Goal: Task Accomplishment & Management: Manage account settings

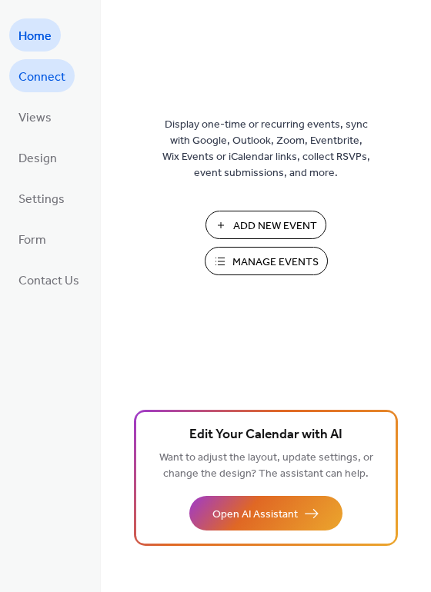
click at [44, 71] on span "Connect" at bounding box center [41, 77] width 47 height 24
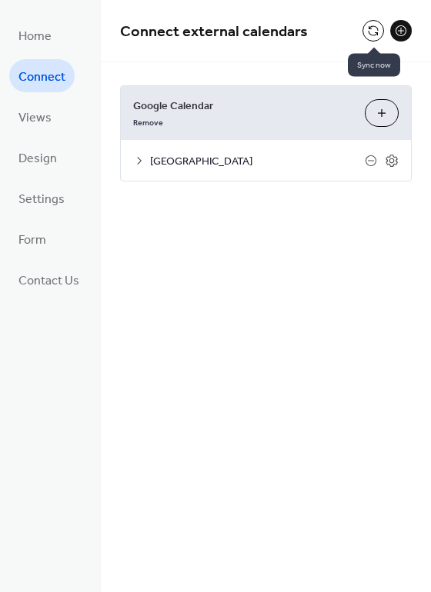
click at [373, 27] on button at bounding box center [373, 31] width 22 height 22
click at [376, 26] on button at bounding box center [373, 31] width 22 height 22
click at [381, 292] on div "Connect external calendars Google Calendar Remove Choose Calendars West End Com…" at bounding box center [266, 296] width 330 height 592
click at [42, 118] on span "Views" at bounding box center [34, 118] width 33 height 24
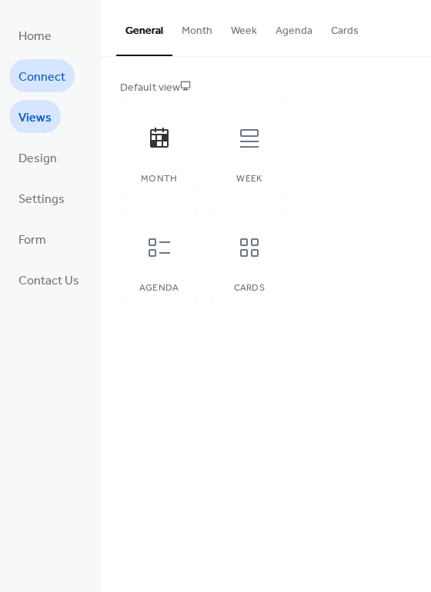
click at [40, 68] on span "Connect" at bounding box center [41, 77] width 47 height 24
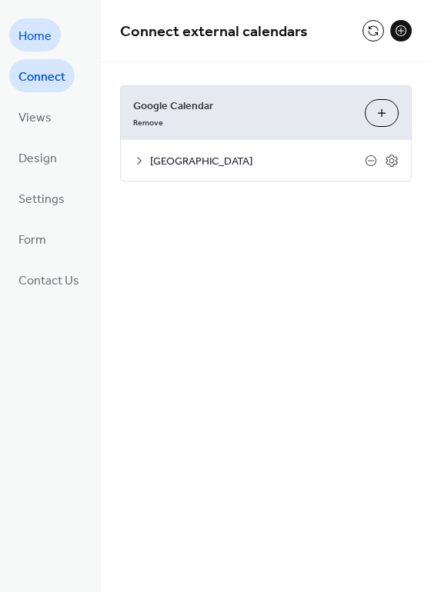
click at [16, 30] on link "Home" at bounding box center [35, 34] width 52 height 33
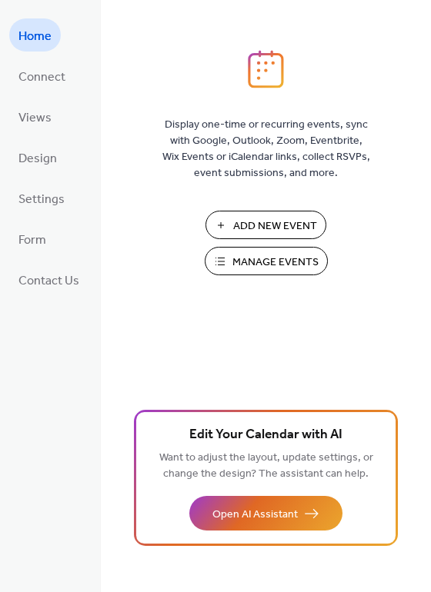
click at [257, 255] on span "Manage Events" at bounding box center [275, 263] width 86 height 16
click at [30, 69] on span "Connect" at bounding box center [41, 77] width 47 height 24
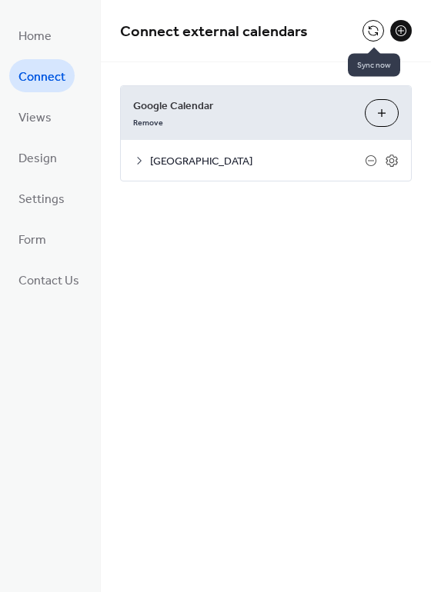
click at [371, 31] on button at bounding box center [373, 31] width 22 height 22
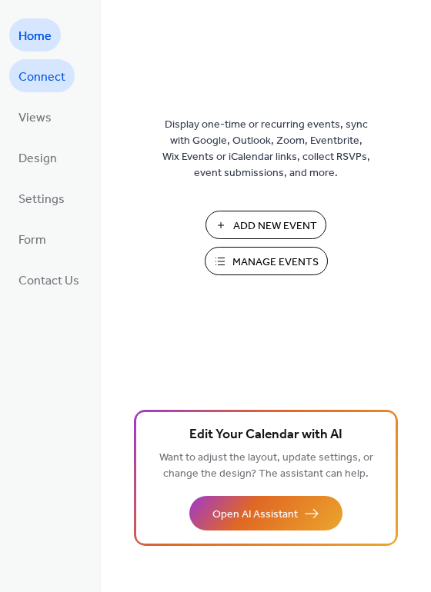
click at [47, 72] on span "Connect" at bounding box center [41, 77] width 47 height 24
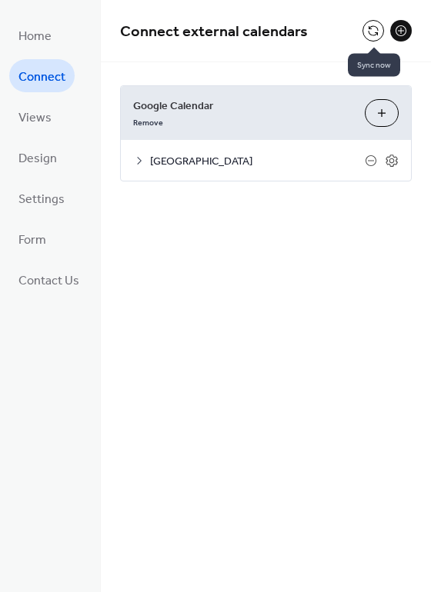
click at [373, 25] on button at bounding box center [373, 31] width 22 height 22
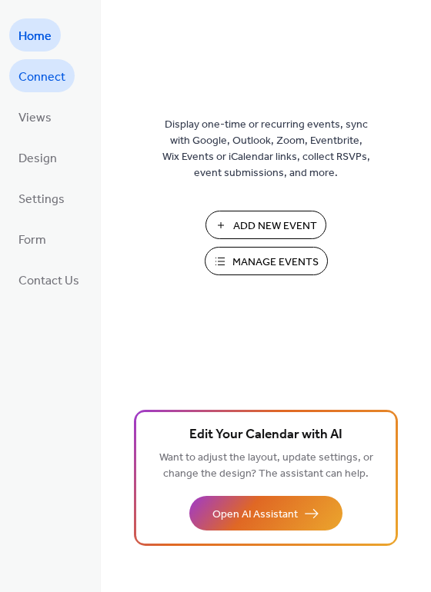
click at [43, 76] on span "Connect" at bounding box center [41, 77] width 47 height 24
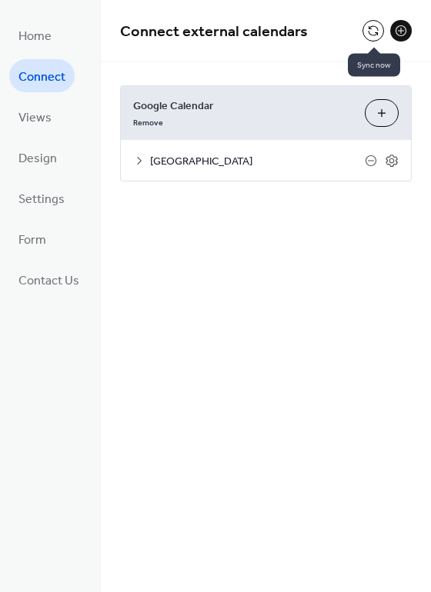
click at [376, 34] on button at bounding box center [373, 31] width 22 height 22
click at [378, 28] on button at bounding box center [373, 31] width 22 height 22
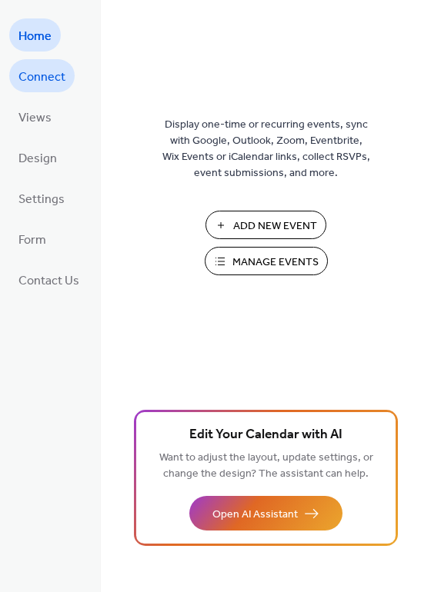
click at [54, 72] on span "Connect" at bounding box center [41, 77] width 47 height 24
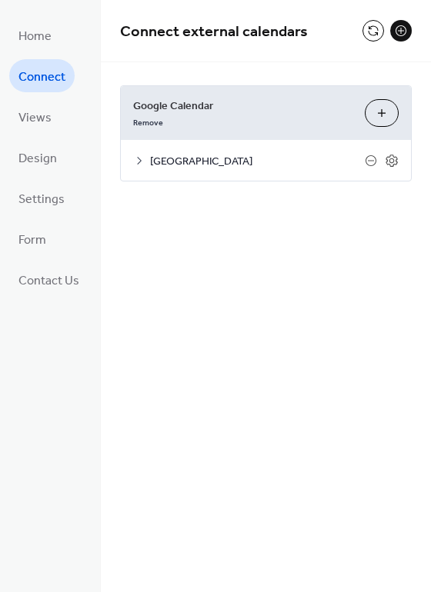
click at [388, 111] on button "Choose Calendars" at bounding box center [382, 113] width 34 height 28
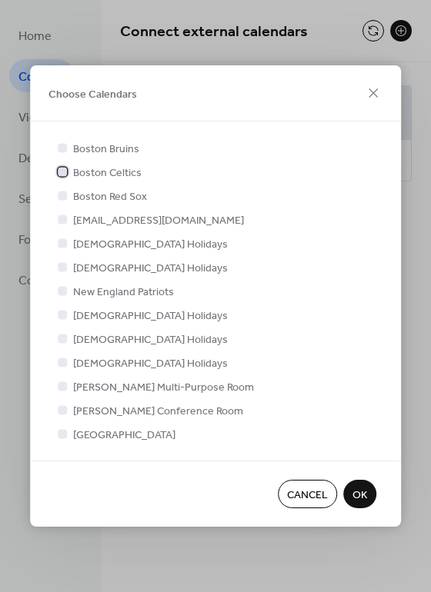
click at [73, 172] on span "Boston Celtics" at bounding box center [107, 173] width 68 height 16
click at [58, 145] on div at bounding box center [62, 147] width 9 height 9
click at [58, 149] on div at bounding box center [62, 147] width 9 height 9
click at [73, 143] on span "Boston Bruins" at bounding box center [106, 150] width 66 height 16
click at [94, 148] on span "Boston Bruins" at bounding box center [106, 150] width 66 height 16
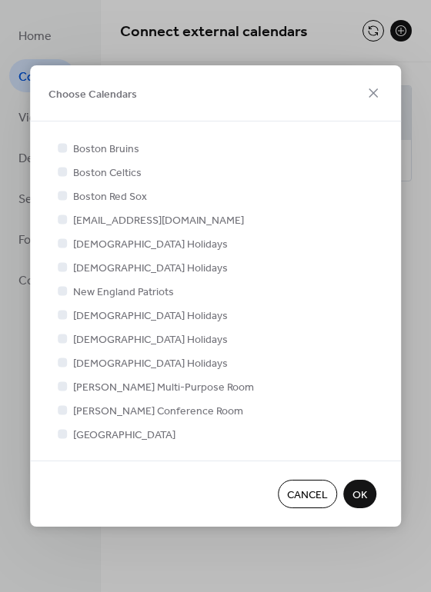
click at [65, 145] on div at bounding box center [62, 147] width 9 height 9
click at [62, 143] on div at bounding box center [62, 147] width 9 height 9
click at [92, 143] on span "Boston Bruins" at bounding box center [106, 150] width 66 height 16
click at [58, 147] on div at bounding box center [62, 147] width 9 height 9
click at [65, 167] on div at bounding box center [62, 171] width 9 height 9
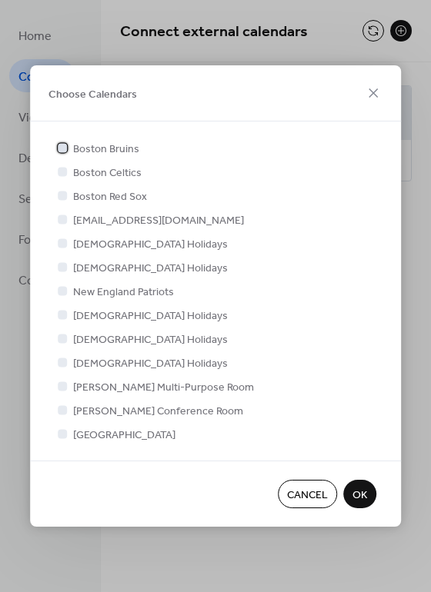
click at [65, 150] on div at bounding box center [62, 147] width 9 height 9
click at [365, 497] on span "OK" at bounding box center [359, 496] width 15 height 16
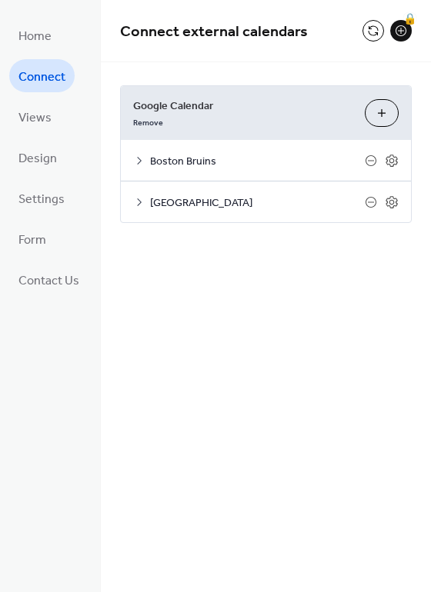
click at [388, 110] on button "Choose Calendars" at bounding box center [382, 113] width 34 height 28
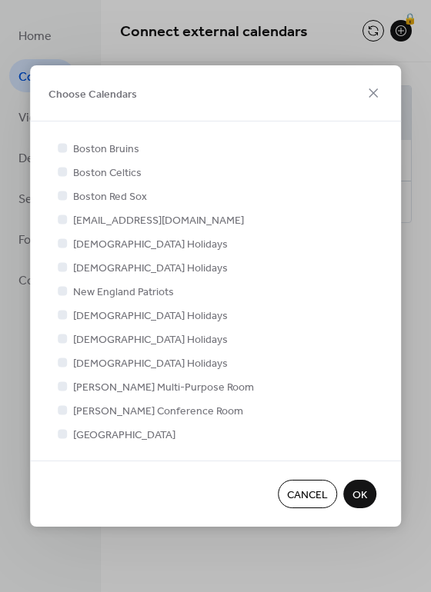
click at [53, 170] on div "Boston Bruins Boston Celtics Boston Red Sox chiara02114@gmail.com Hindu Holiday…" at bounding box center [215, 291] width 371 height 339
click at [63, 173] on div at bounding box center [62, 171] width 9 height 9
click at [100, 172] on span "Boston Celtics" at bounding box center [107, 173] width 68 height 16
click at [262, 162] on div "Boston Bruins Boston Celtics Boston Red Sox chiara02114@gmail.com Hindu Holiday…" at bounding box center [216, 291] width 322 height 302
click at [344, 145] on div "Boston Bruins" at bounding box center [216, 148] width 322 height 16
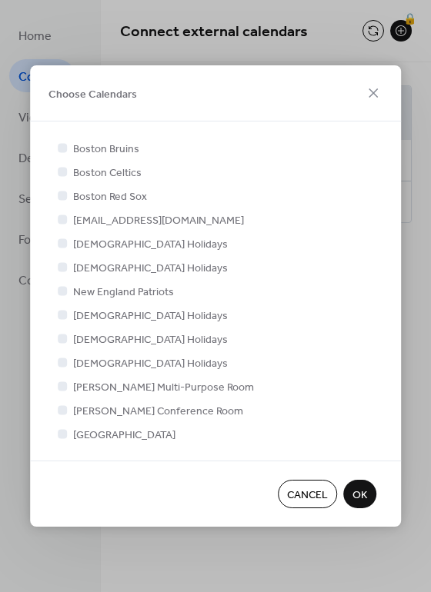
click at [358, 492] on span "OK" at bounding box center [359, 496] width 15 height 16
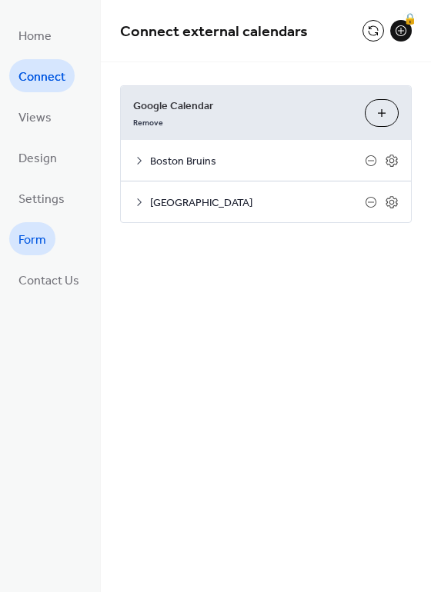
click at [47, 245] on link "Form" at bounding box center [32, 238] width 46 height 33
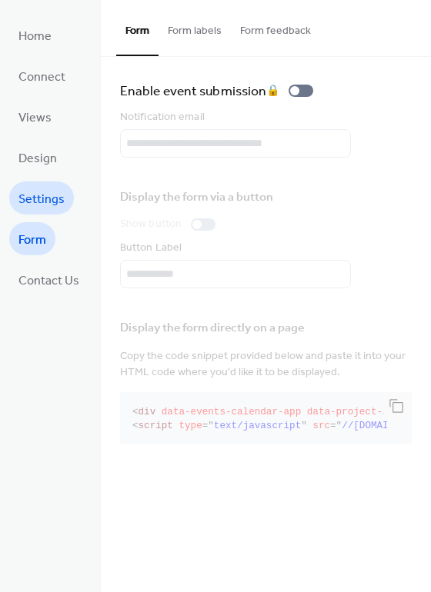
click at [40, 198] on span "Settings" at bounding box center [41, 200] width 46 height 24
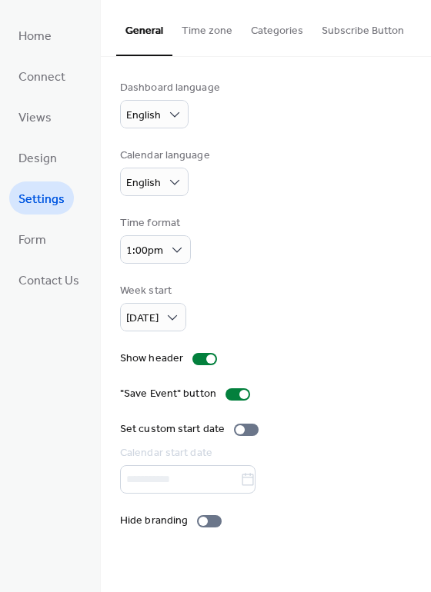
click at [340, 32] on button "Subscribe Button" at bounding box center [362, 27] width 101 height 55
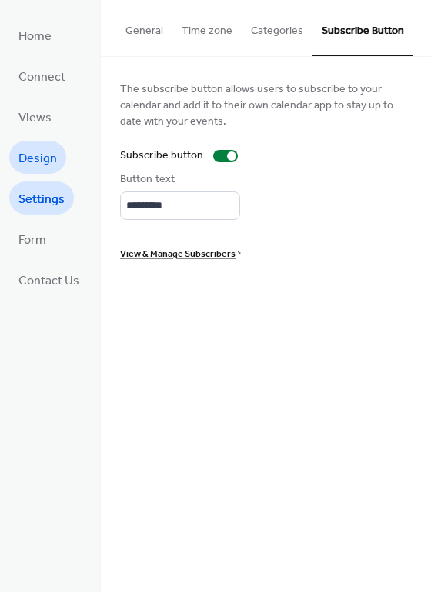
click at [32, 160] on span "Design" at bounding box center [37, 159] width 38 height 24
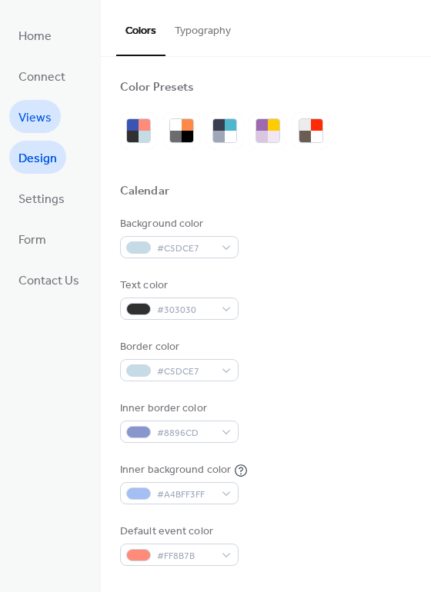
click at [35, 115] on span "Views" at bounding box center [34, 118] width 33 height 24
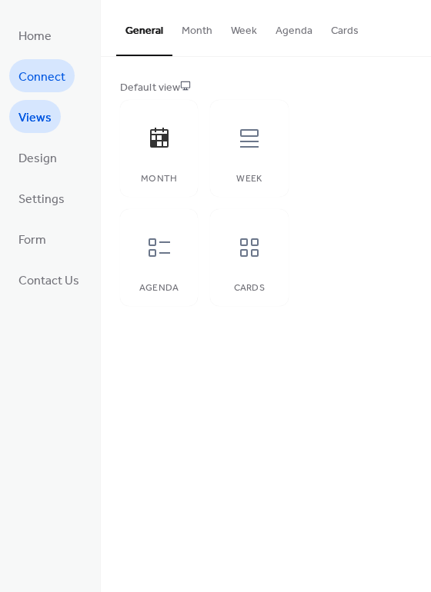
click at [45, 72] on span "Connect" at bounding box center [41, 77] width 47 height 24
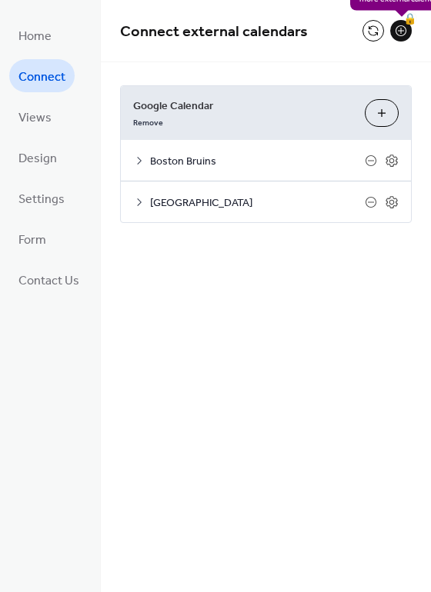
click at [399, 31] on div "🔒" at bounding box center [401, 31] width 22 height 22
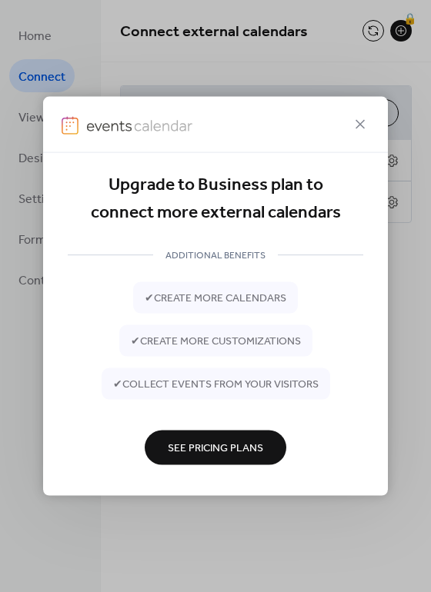
click at [221, 441] on span "See Pricing Plans" at bounding box center [215, 449] width 95 height 16
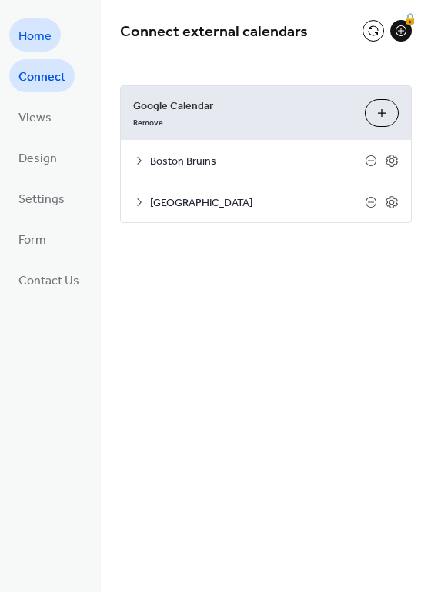
click at [42, 33] on span "Home" at bounding box center [34, 37] width 33 height 24
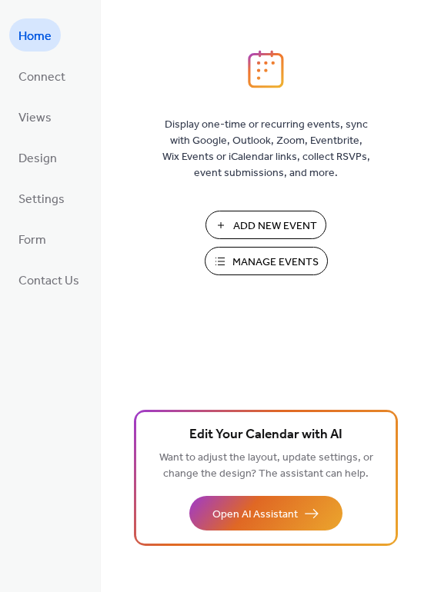
click at [276, 222] on span "Add New Event" at bounding box center [275, 226] width 84 height 16
click at [262, 262] on span "Manage Events" at bounding box center [275, 263] width 86 height 16
click at [42, 72] on span "Connect" at bounding box center [41, 77] width 47 height 24
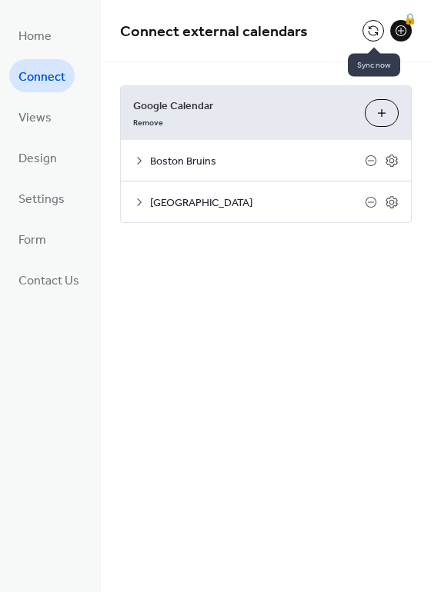
click at [378, 30] on button at bounding box center [373, 31] width 22 height 22
click at [32, 162] on span "Design" at bounding box center [37, 159] width 38 height 24
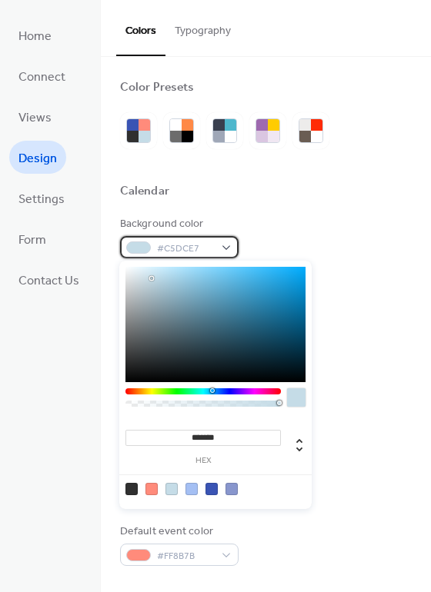
click at [144, 249] on div at bounding box center [138, 248] width 25 height 12
type input "*******"
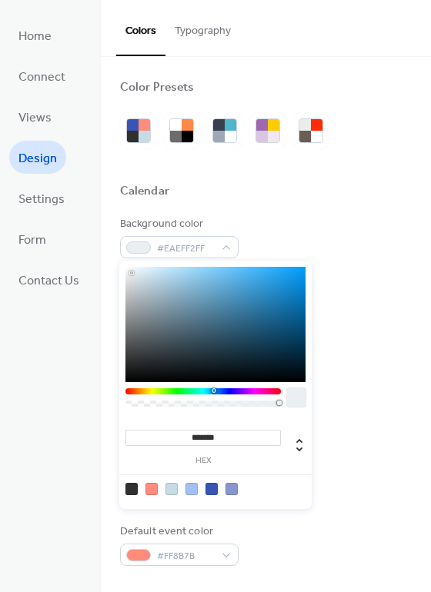
click at [132, 273] on div at bounding box center [215, 324] width 180 height 115
click at [147, 553] on div at bounding box center [138, 555] width 25 height 12
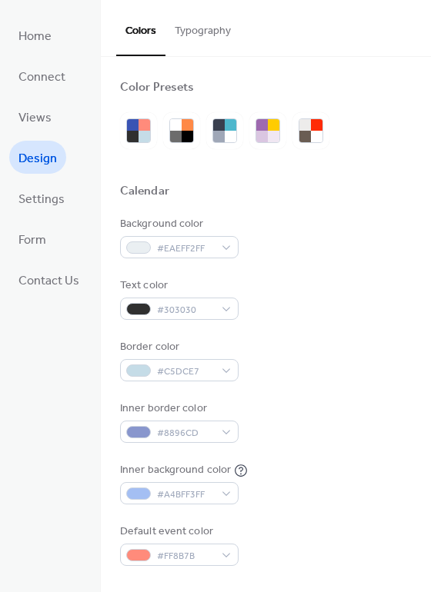
click at [368, 430] on div "Inner border color #8896CD" at bounding box center [266, 422] width 292 height 42
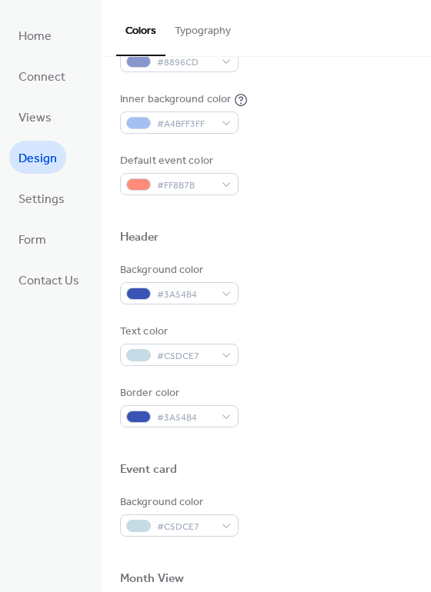
scroll to position [369, 0]
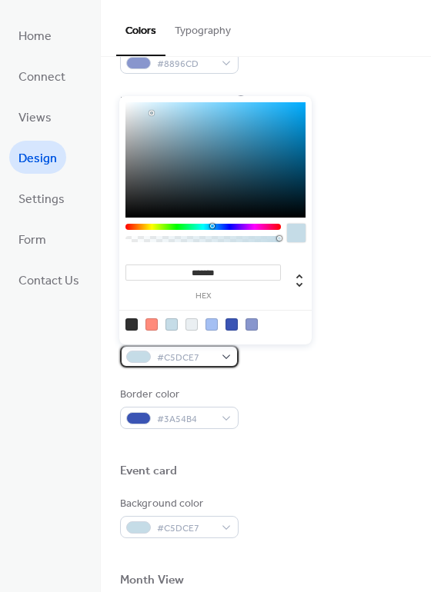
click at [144, 361] on div at bounding box center [138, 357] width 25 height 12
click at [320, 368] on div "Background color #3A54B4 Text color #C5DCE7 Border color #3A54B4" at bounding box center [266, 346] width 292 height 165
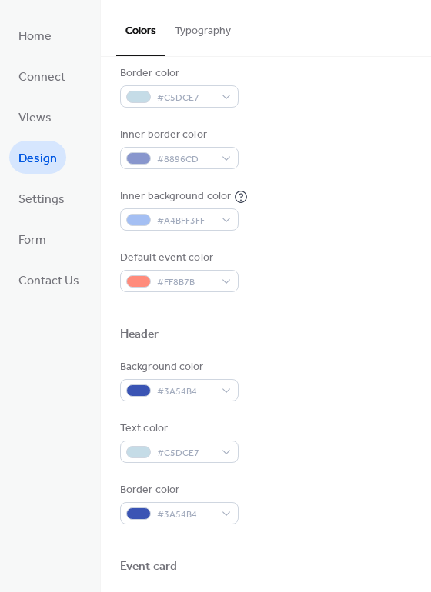
scroll to position [273, 0]
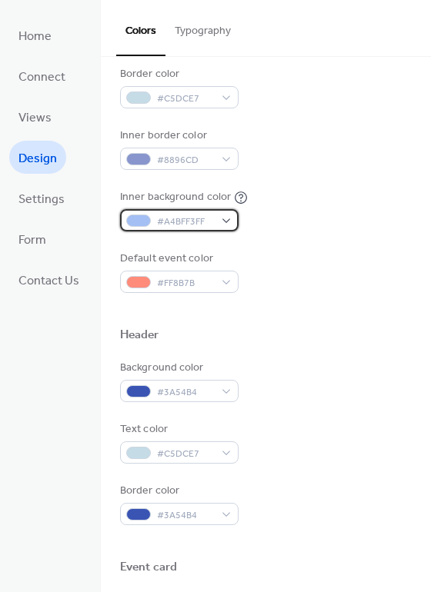
click at [163, 214] on span "#A4BFF3FF" at bounding box center [185, 222] width 57 height 16
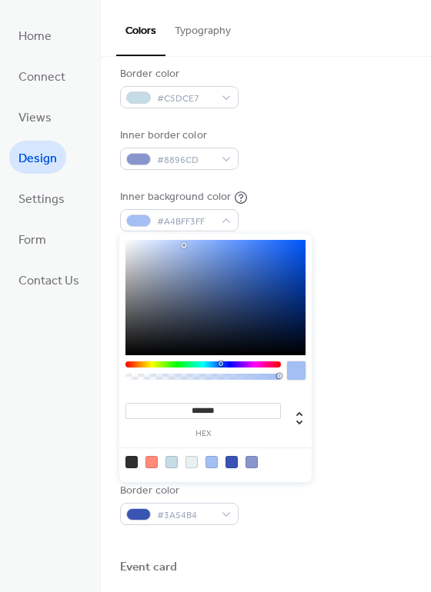
click at [154, 245] on div at bounding box center [215, 297] width 180 height 115
click at [189, 243] on div at bounding box center [215, 297] width 180 height 115
click at [202, 243] on div at bounding box center [215, 297] width 180 height 115
click at [182, 246] on div at bounding box center [215, 297] width 180 height 115
type input "*******"
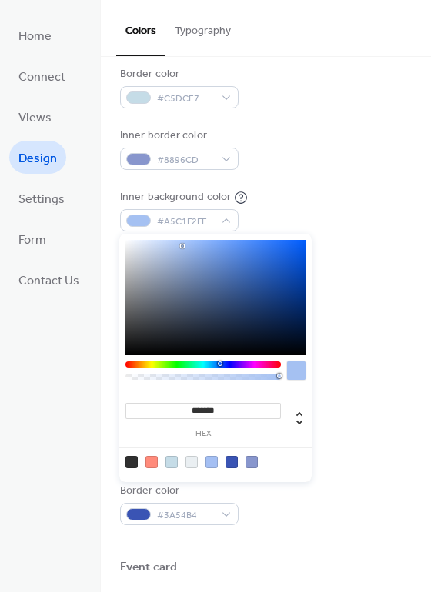
click at [189, 246] on div at bounding box center [215, 297] width 180 height 115
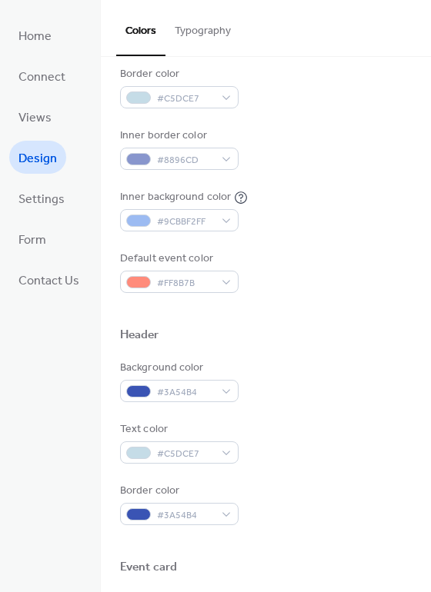
click at [313, 138] on div "Inner border color #8896CD" at bounding box center [266, 149] width 292 height 42
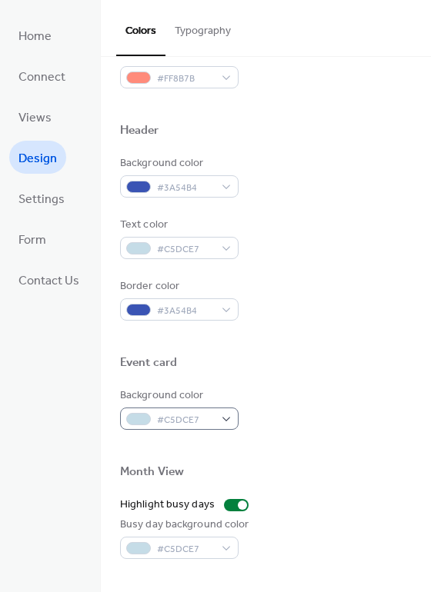
scroll to position [481, 0]
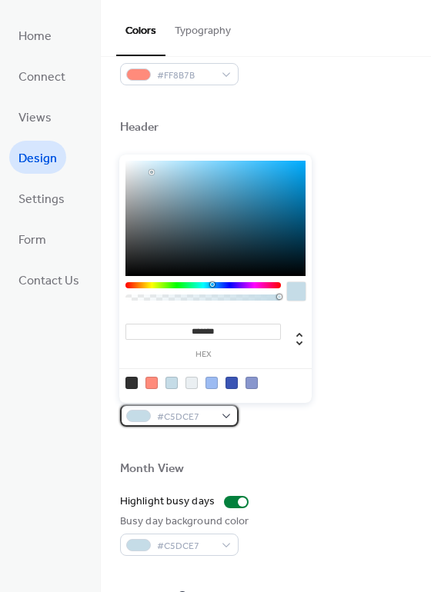
click at [135, 419] on div at bounding box center [138, 416] width 25 height 12
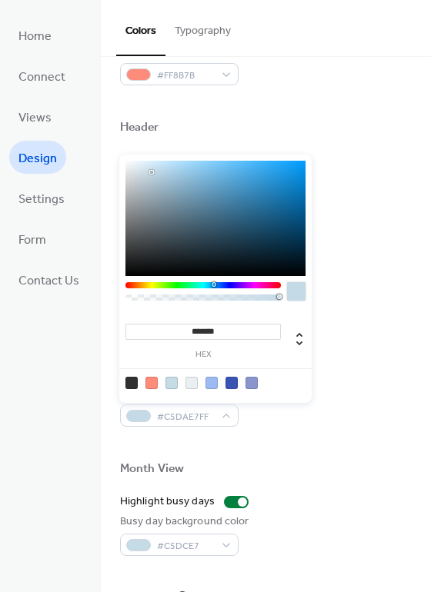
click at [213, 288] on div at bounding box center [202, 285] width 155 height 6
click at [212, 388] on div at bounding box center [211, 383] width 12 height 12
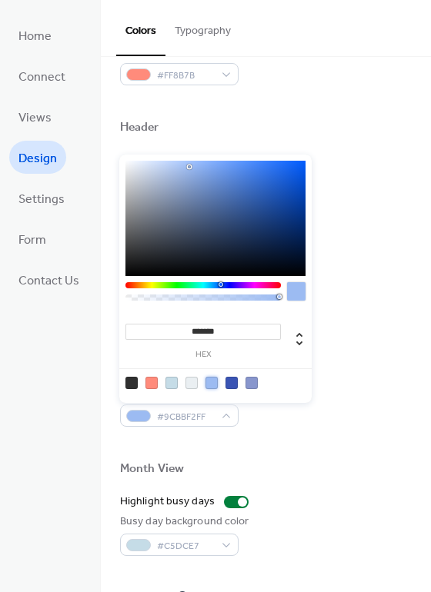
click at [159, 169] on div at bounding box center [215, 218] width 180 height 115
click at [166, 165] on div at bounding box center [215, 218] width 180 height 115
click at [165, 172] on div at bounding box center [215, 218] width 180 height 115
click at [170, 168] on div at bounding box center [215, 218] width 180 height 115
type input "*******"
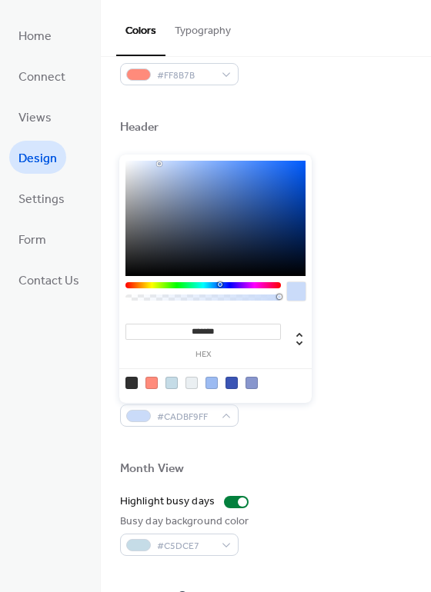
click at [159, 164] on div at bounding box center [215, 218] width 180 height 115
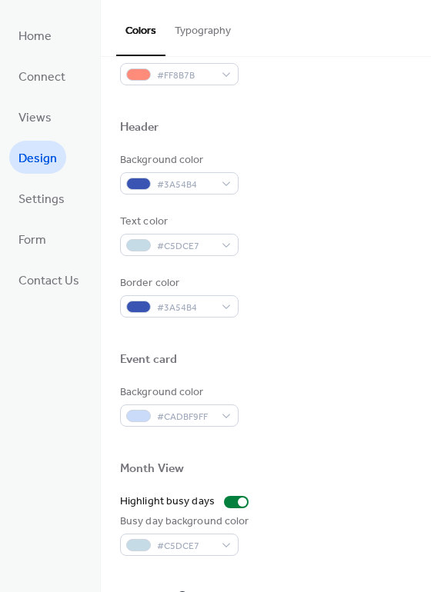
click at [368, 368] on div "Event card" at bounding box center [266, 362] width 292 height 20
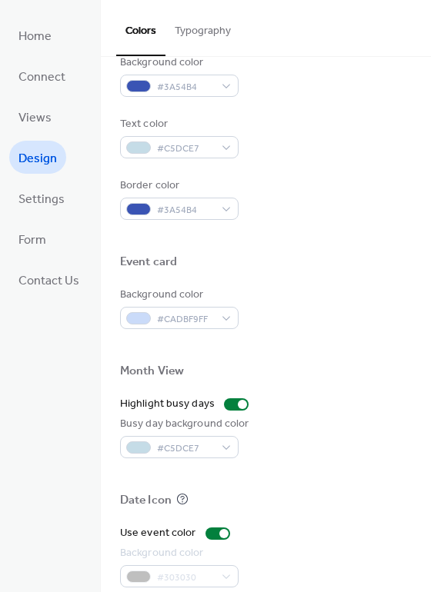
scroll to position [658, 0]
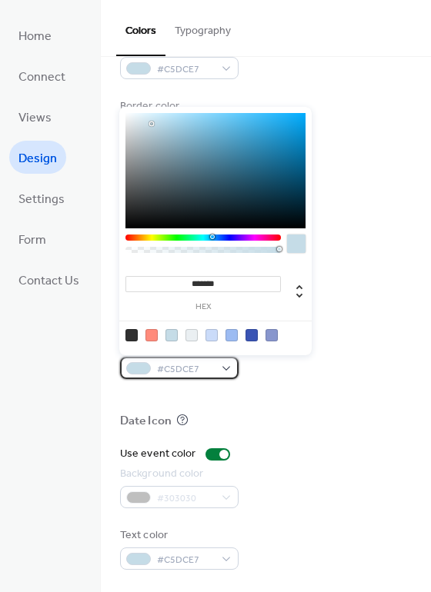
click at [132, 364] on div at bounding box center [138, 368] width 25 height 12
click at [216, 335] on div at bounding box center [211, 335] width 12 height 12
type input "*******"
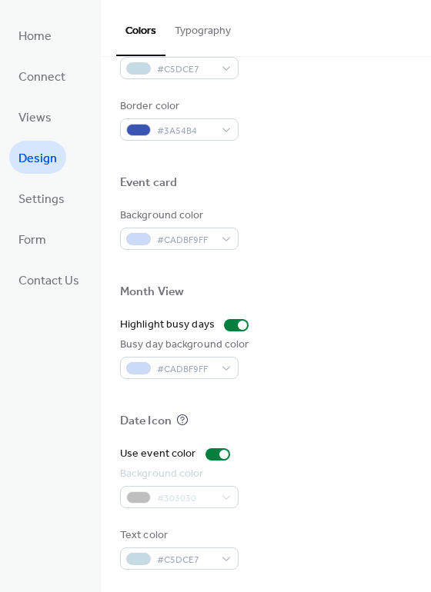
click at [362, 253] on div at bounding box center [266, 267] width 292 height 35
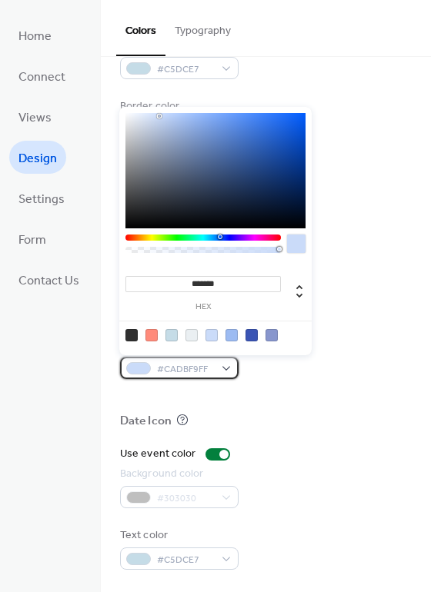
click at [144, 368] on div at bounding box center [138, 368] width 25 height 12
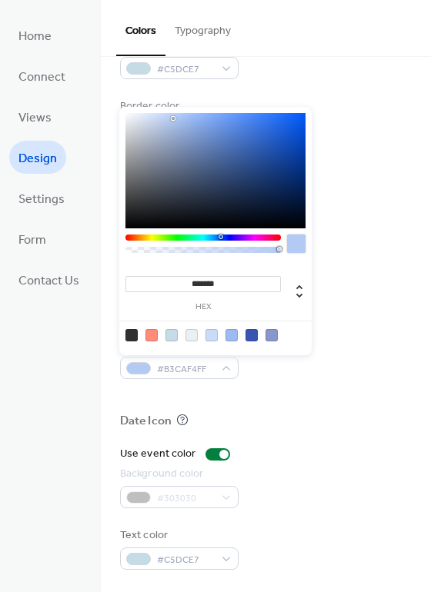
click at [173, 118] on div at bounding box center [215, 170] width 180 height 115
click at [158, 115] on div at bounding box center [215, 170] width 180 height 115
click at [165, 115] on div at bounding box center [215, 170] width 180 height 115
click at [168, 118] on div at bounding box center [215, 170] width 180 height 115
type input "*******"
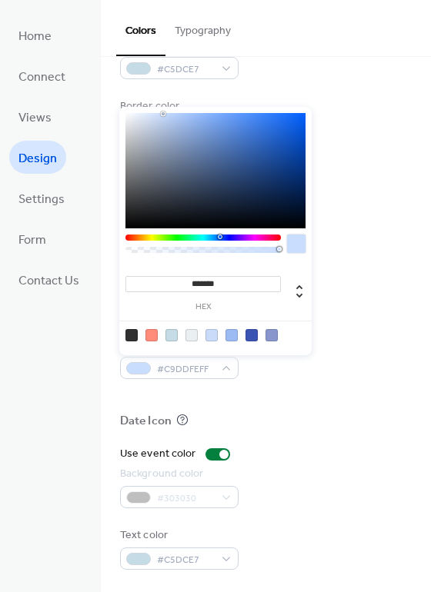
click at [163, 114] on div at bounding box center [215, 170] width 180 height 115
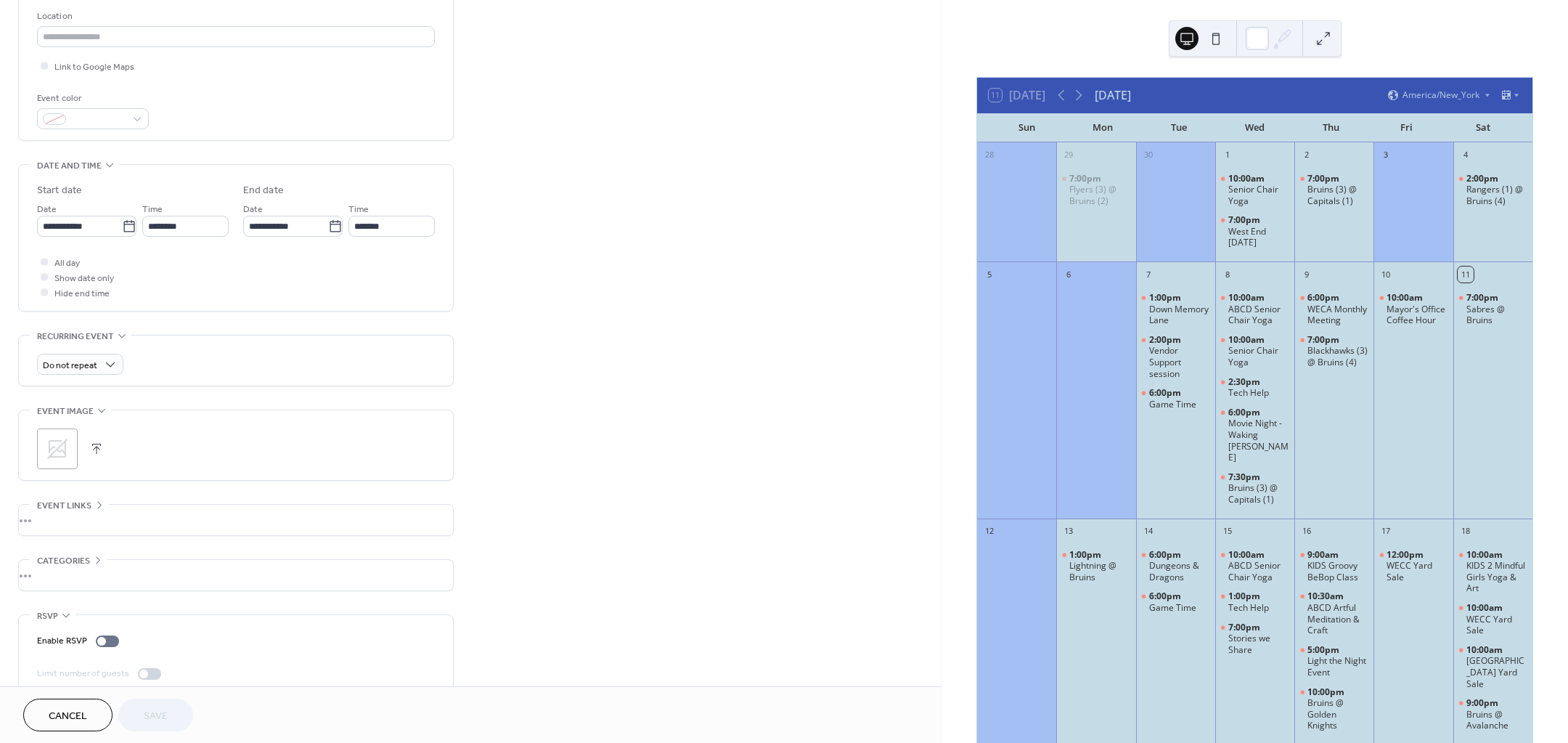
scroll to position [334, 0]
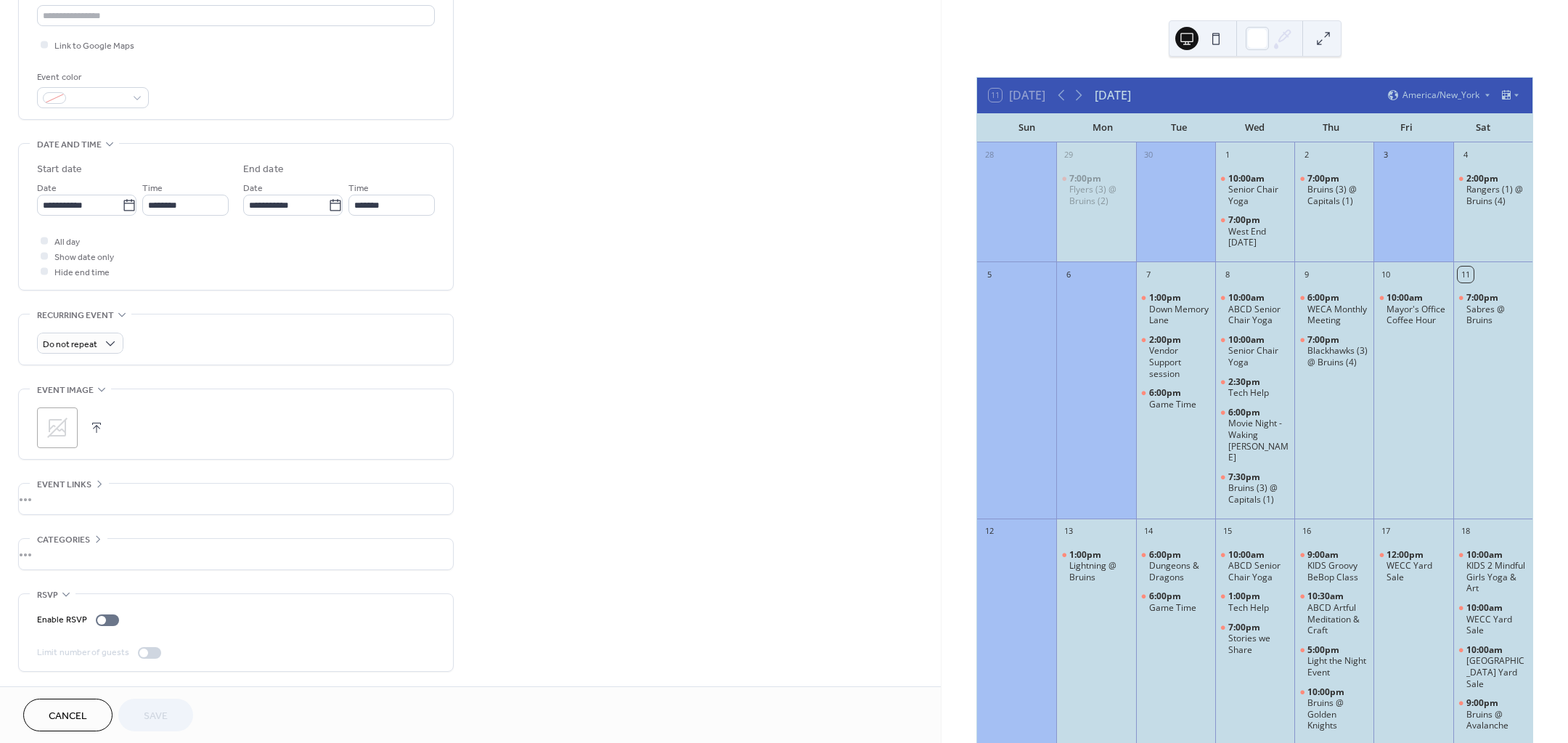
click at [78, 721] on span "Cancel" at bounding box center [68, 717] width 39 height 15
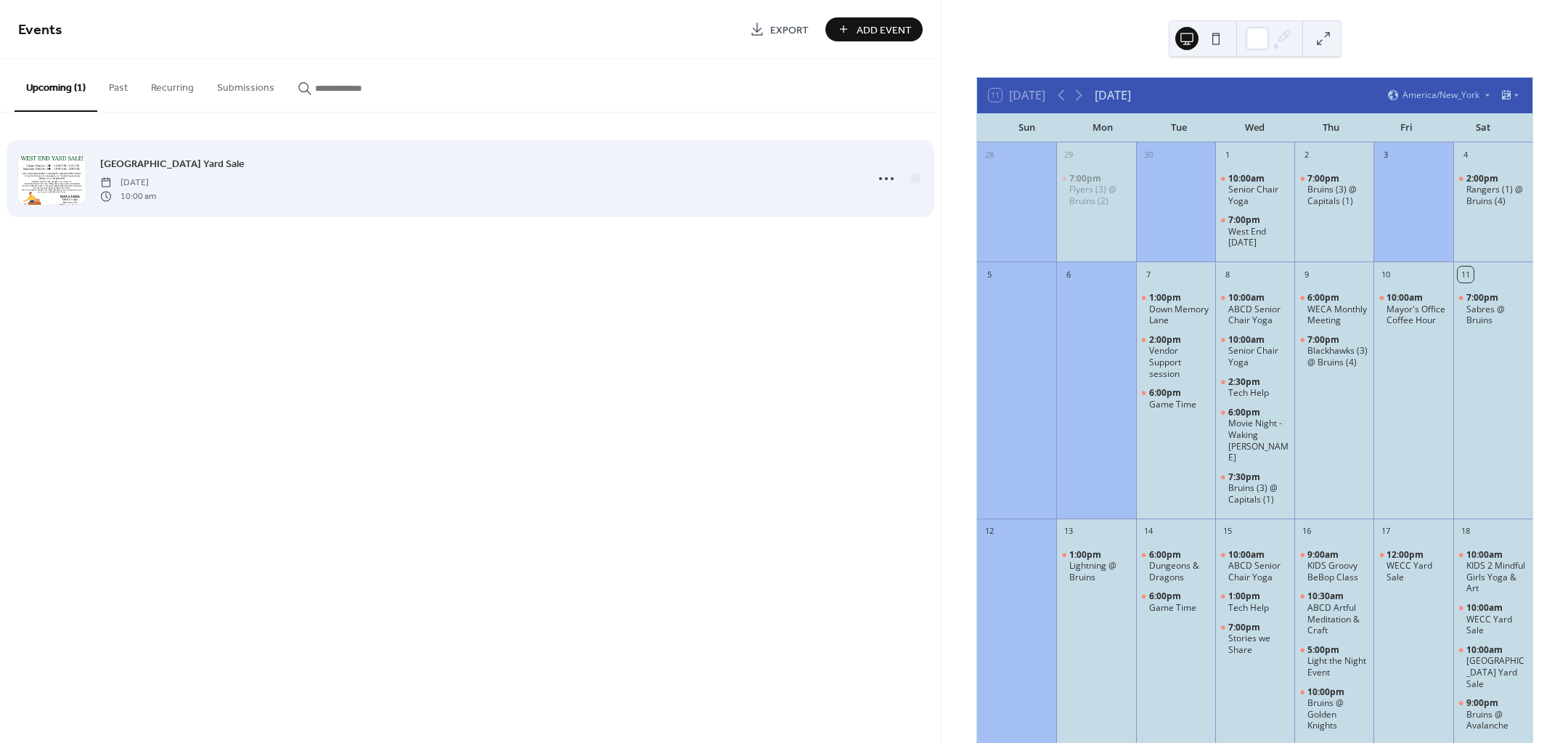
click at [122, 183] on span "[DATE]" at bounding box center [127, 183] width 56 height 13
click at [894, 177] on icon at bounding box center [886, 178] width 24 height 24
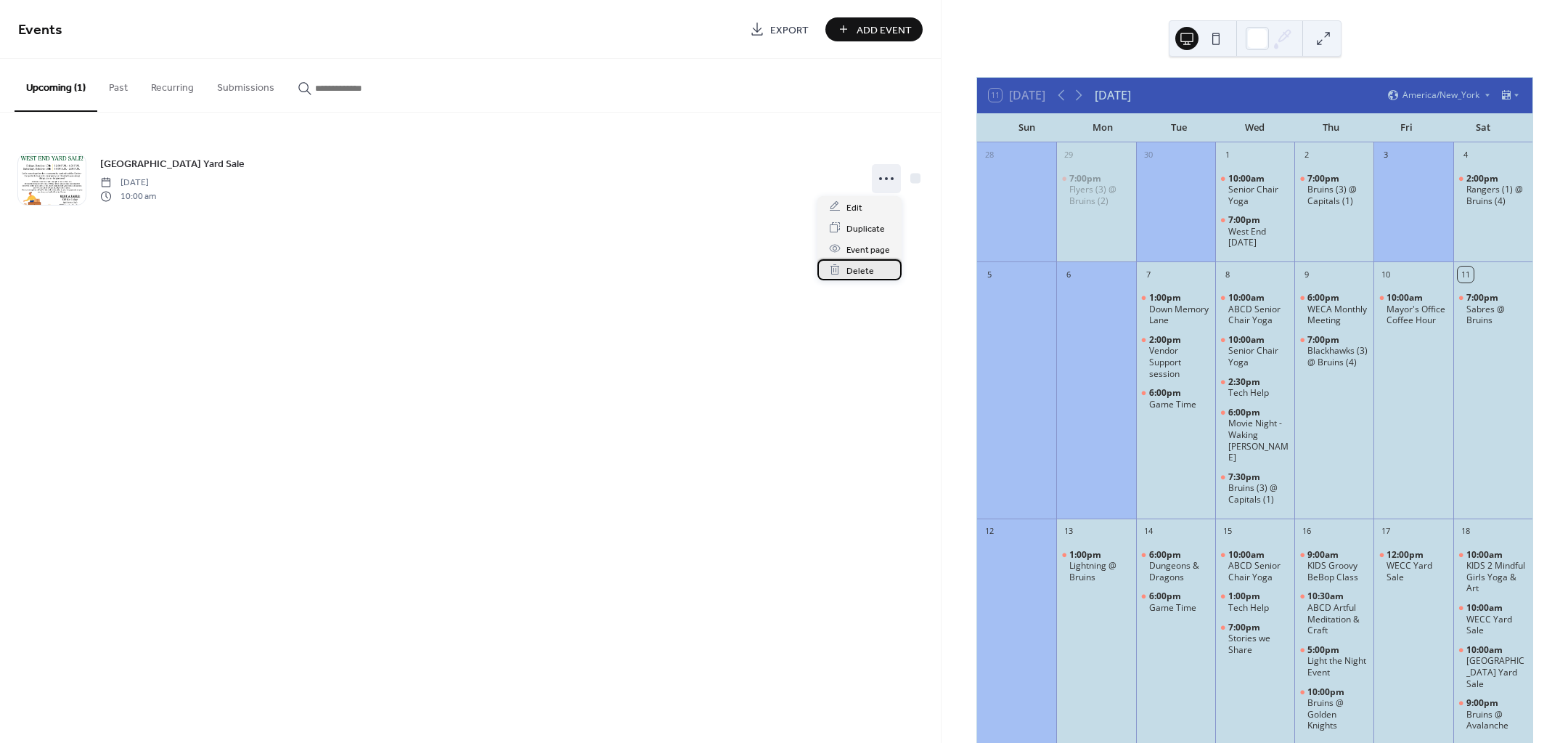
click at [850, 269] on span "Delete" at bounding box center [860, 270] width 27 height 15
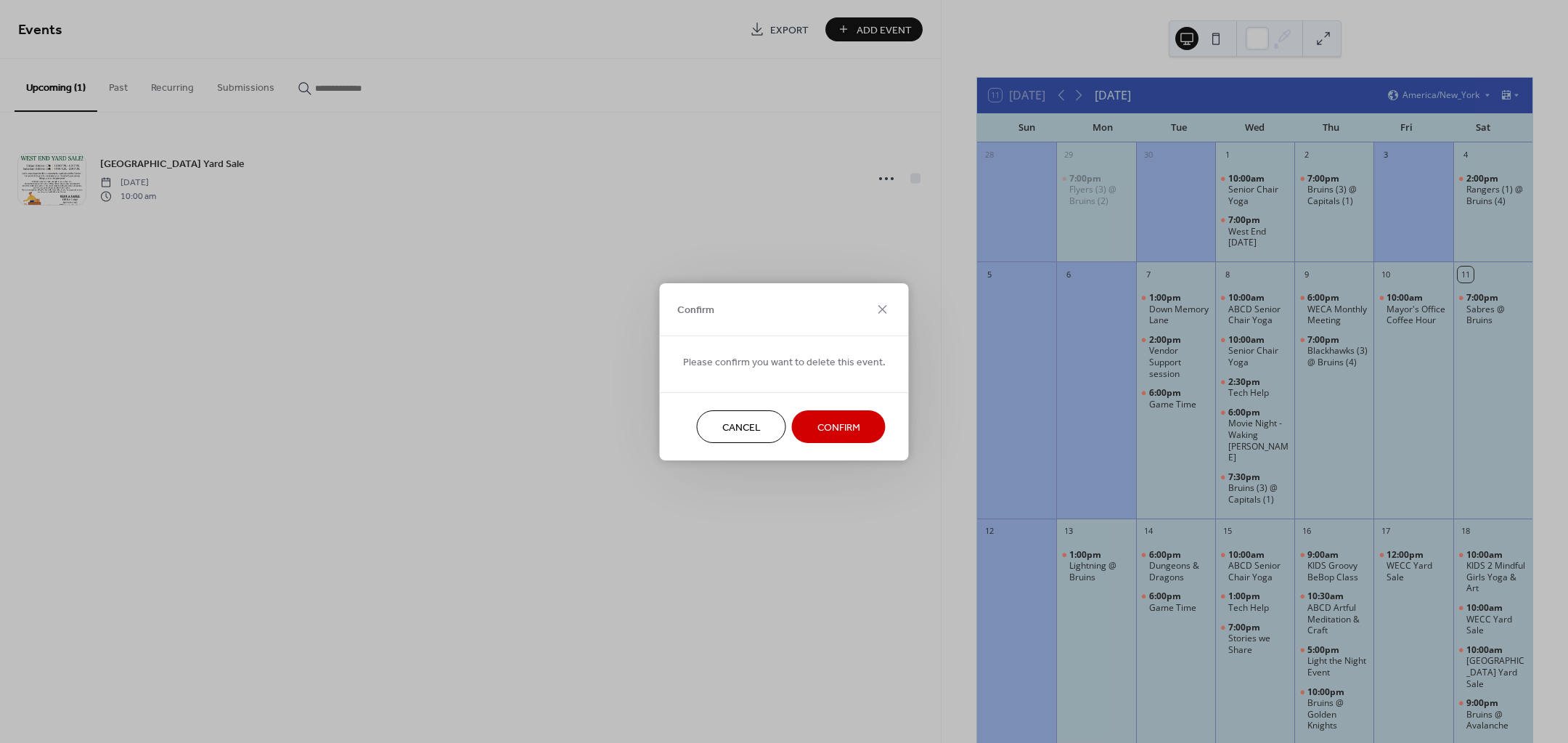
click at [835, 428] on span "Confirm" at bounding box center [838, 428] width 42 height 15
